Goal: Transaction & Acquisition: Purchase product/service

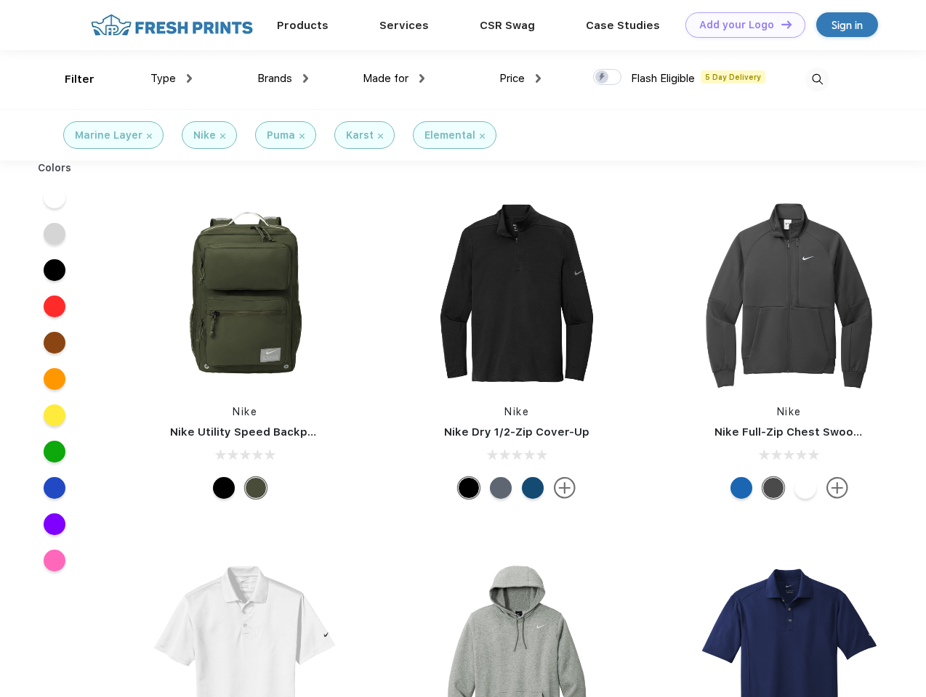
scroll to position [1, 0]
click at [740, 25] on link "Add your Logo Design Tool" at bounding box center [745, 24] width 120 height 25
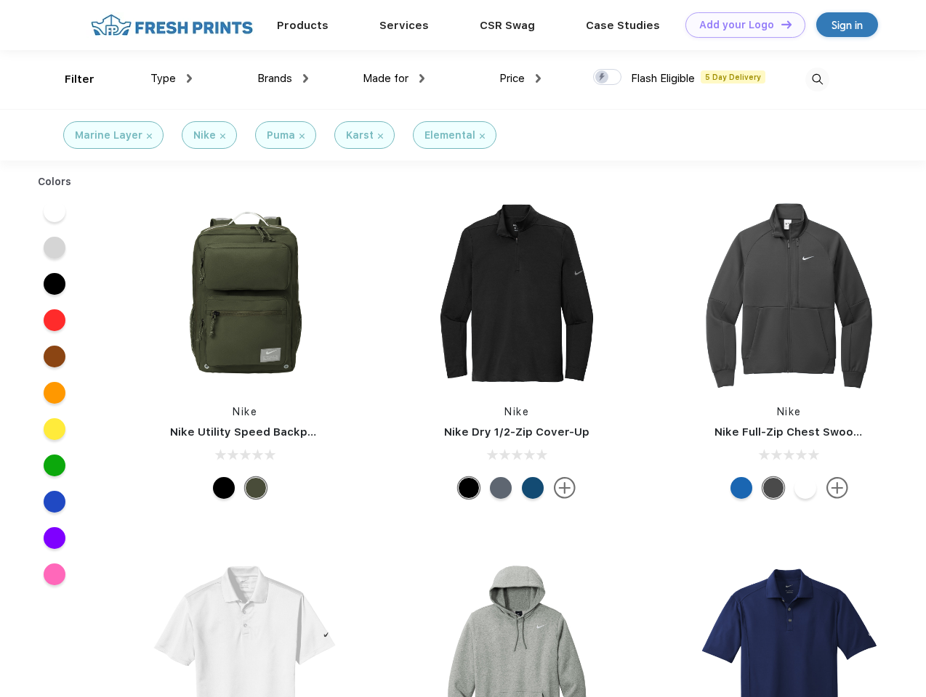
click at [0, 0] on div "Design Tool" at bounding box center [0, 0] width 0 height 0
click at [780, 24] on link "Add your Logo Design Tool" at bounding box center [745, 24] width 120 height 25
click at [70, 79] on div "Filter" at bounding box center [80, 79] width 30 height 17
click at [171, 78] on span "Type" at bounding box center [162, 78] width 25 height 13
click at [283, 78] on span "Brands" at bounding box center [274, 78] width 35 height 13
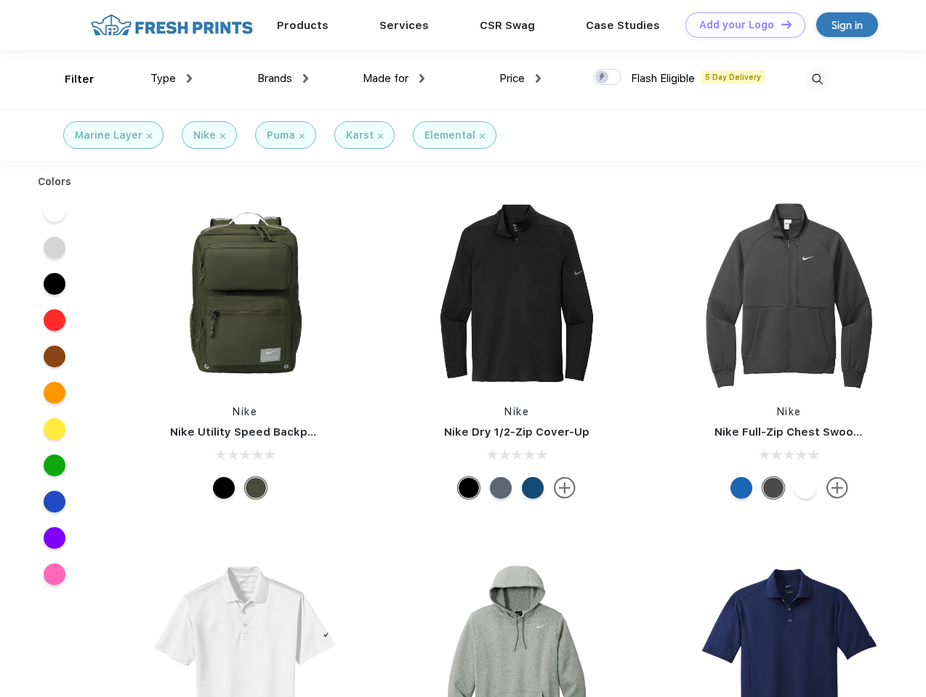
click at [394, 78] on span "Made for" at bounding box center [386, 78] width 46 height 13
click at [520, 78] on span "Price" at bounding box center [511, 78] width 25 height 13
click at [607, 78] on div at bounding box center [607, 77] width 28 height 16
click at [602, 78] on input "checkbox" at bounding box center [597, 72] width 9 height 9
click at [817, 79] on img at bounding box center [817, 80] width 24 height 24
